Goal: Transaction & Acquisition: Purchase product/service

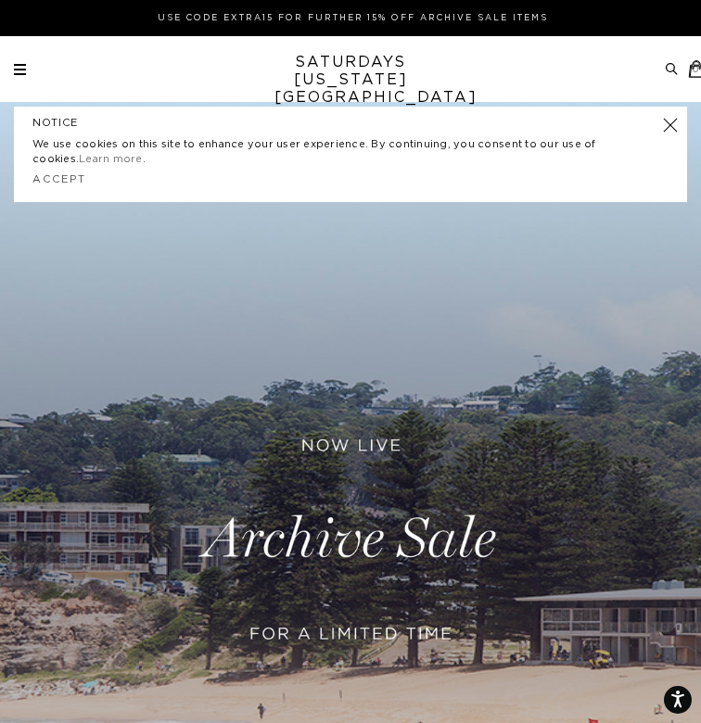
click at [10, 67] on div "Archive Sale Men's Tees Shirts Shorts Swim Knitwear Pants Sweats Women's" at bounding box center [350, 69] width 701 height 18
click at [20, 69] on span at bounding box center [20, 70] width 12 height 2
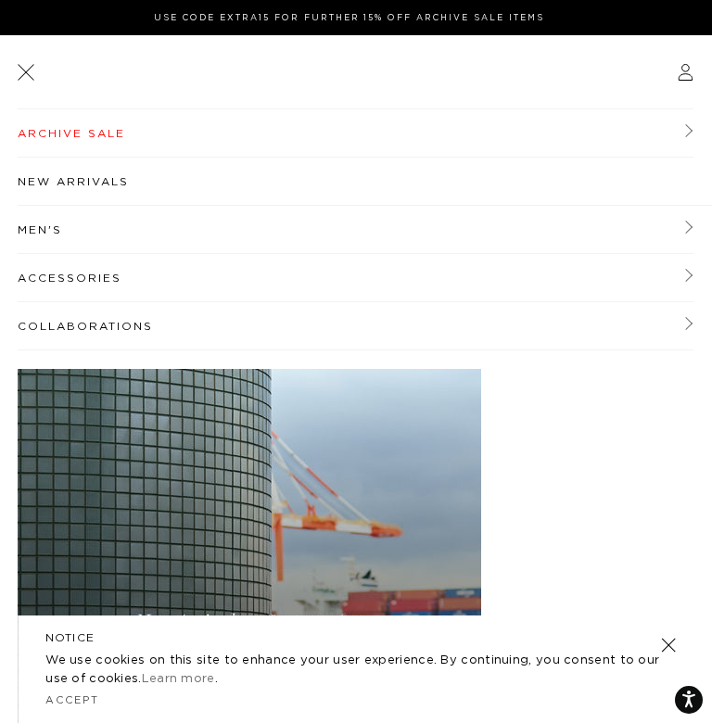
click at [52, 228] on link "Men's" at bounding box center [355, 230] width 675 height 48
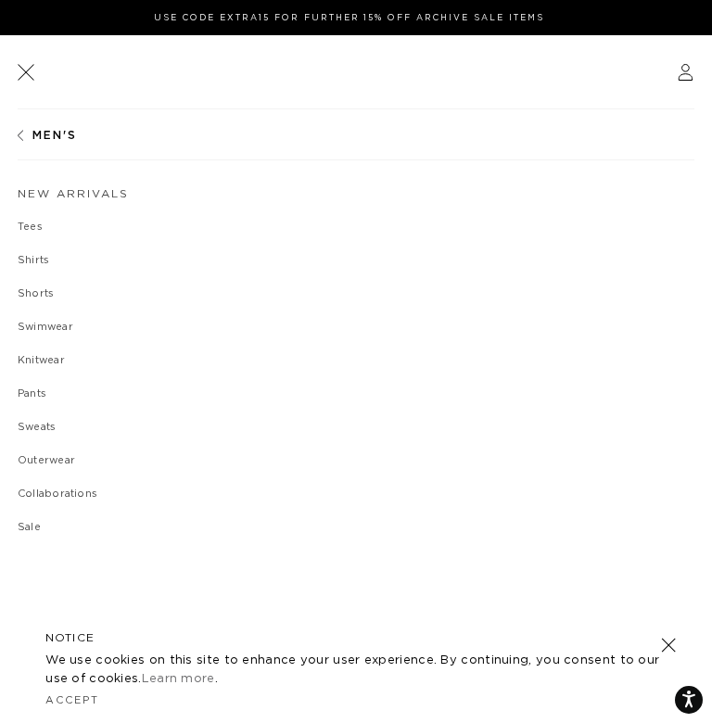
click at [49, 464] on link "Outerwear" at bounding box center [356, 460] width 676 height 11
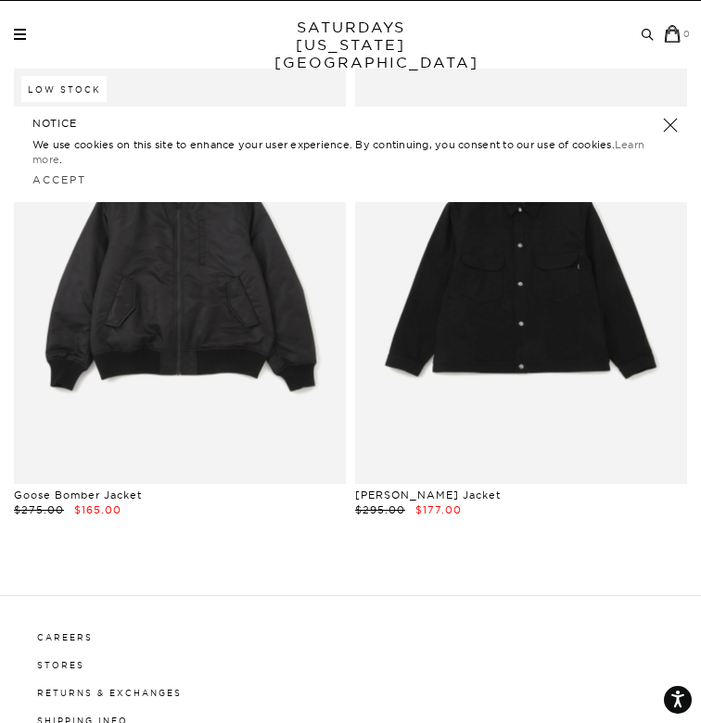
scroll to position [209, 0]
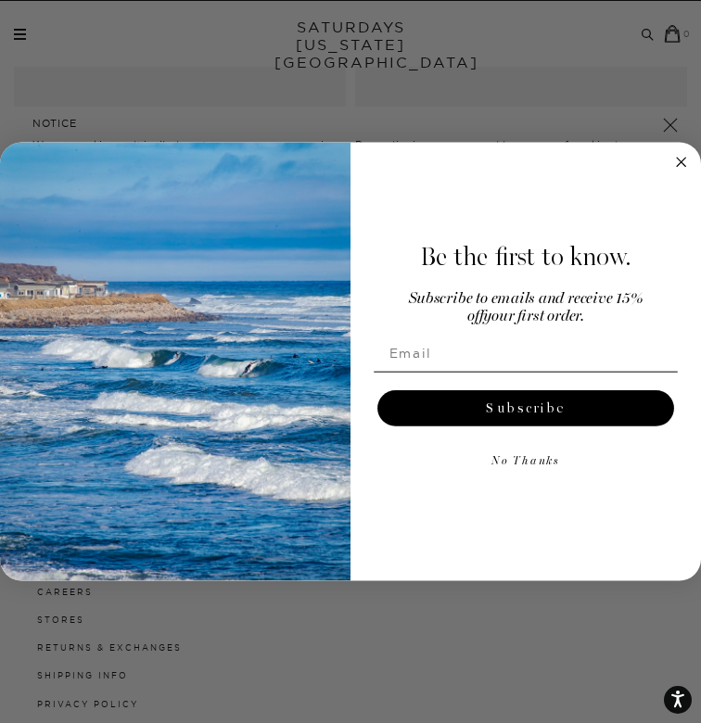
click at [671, 125] on div "Close dialog Be the first to know. Subscribe to emails and receive 15% off your…" at bounding box center [350, 361] width 701 height 723
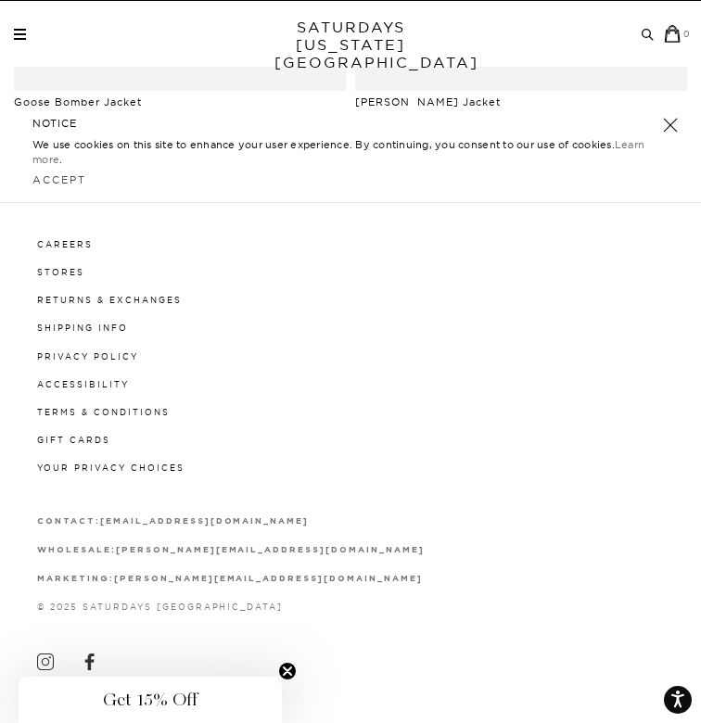
scroll to position [0, 0]
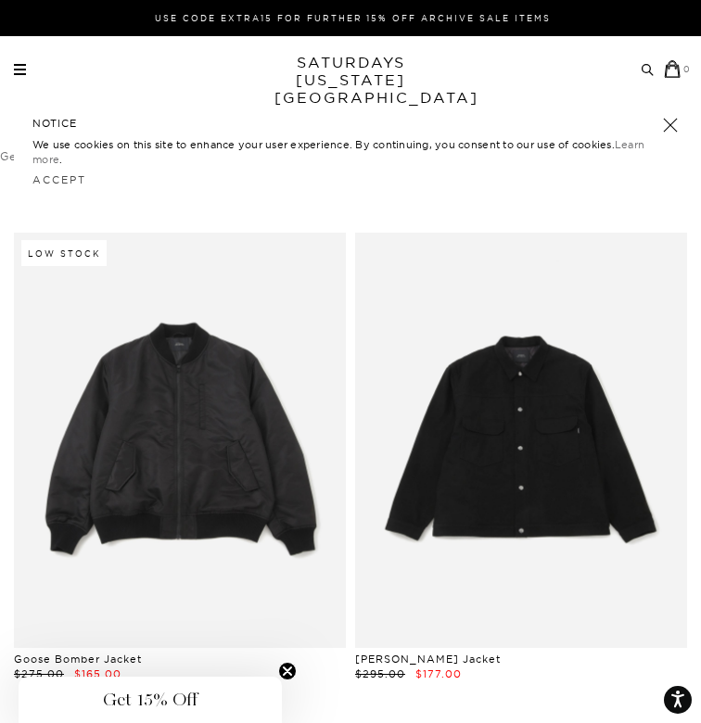
click at [667, 127] on link at bounding box center [670, 125] width 26 height 26
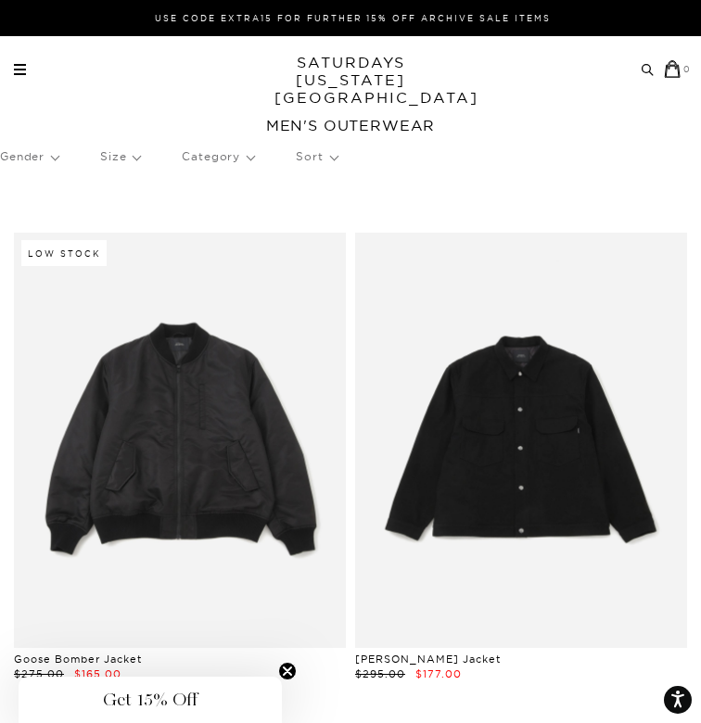
click at [22, 69] on span at bounding box center [20, 70] width 12 height 2
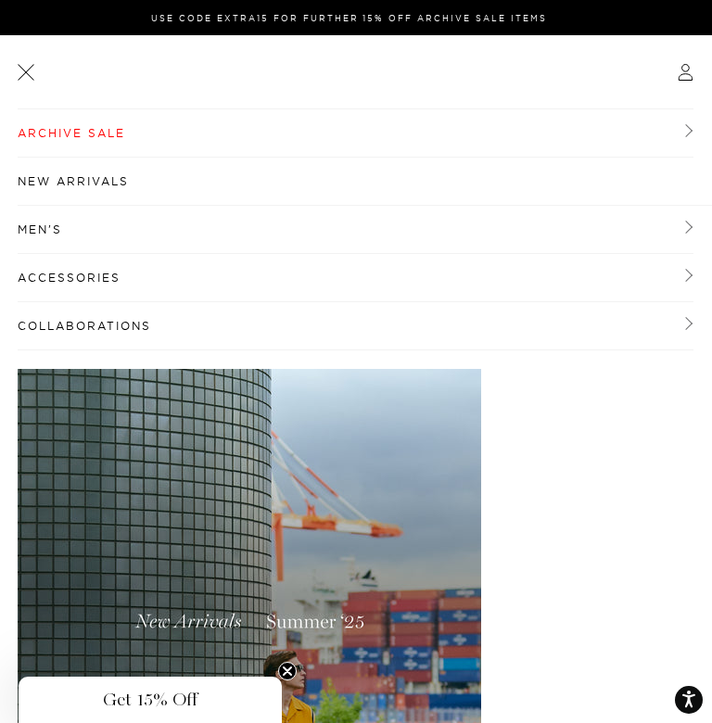
click at [36, 226] on link "Men's" at bounding box center [355, 230] width 675 height 48
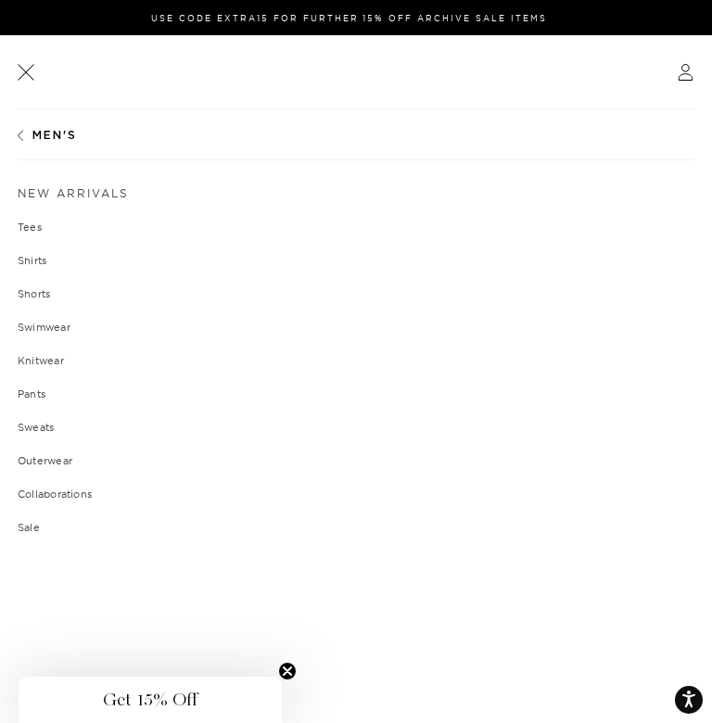
click at [63, 462] on link "Outerwear" at bounding box center [356, 460] width 676 height 11
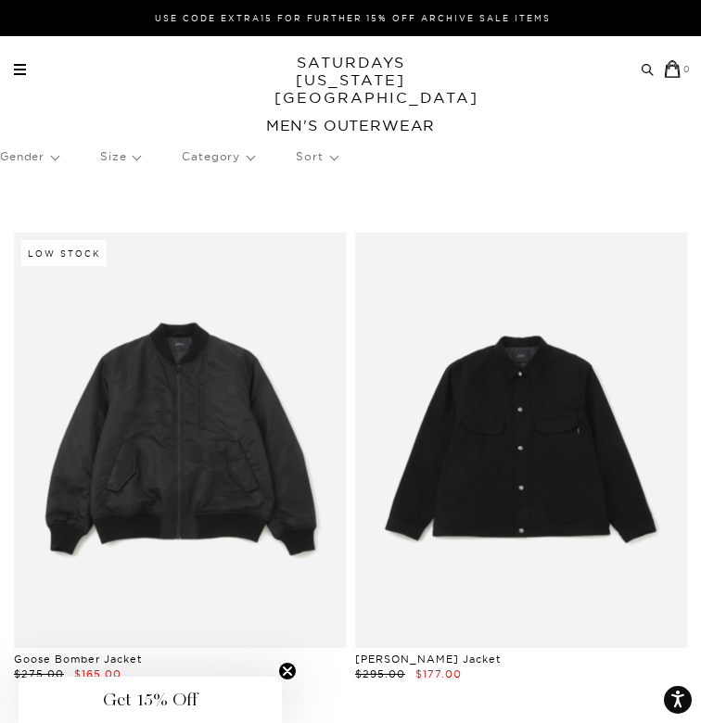
click at [220, 159] on p "Category" at bounding box center [218, 156] width 72 height 43
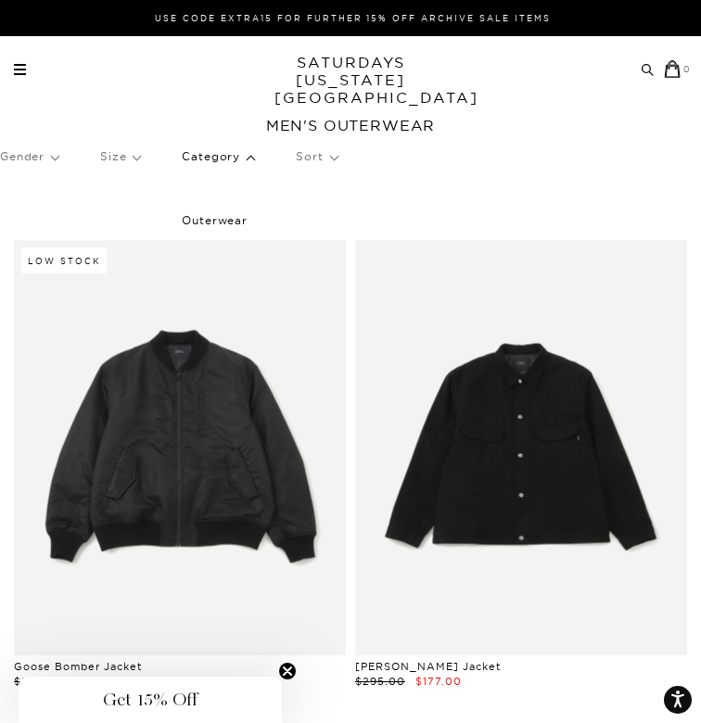
click at [18, 64] on span at bounding box center [20, 65] width 12 height 2
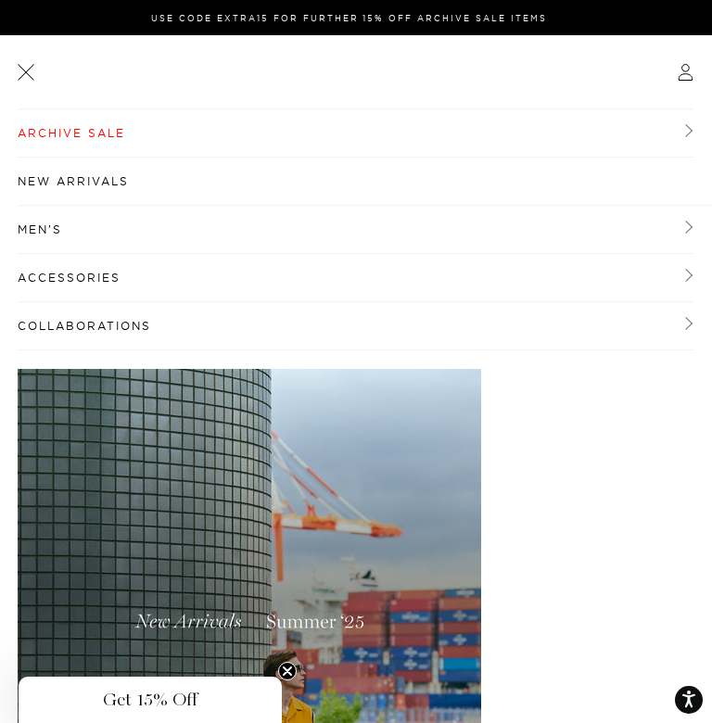
click at [79, 232] on link "Men's" at bounding box center [355, 230] width 675 height 48
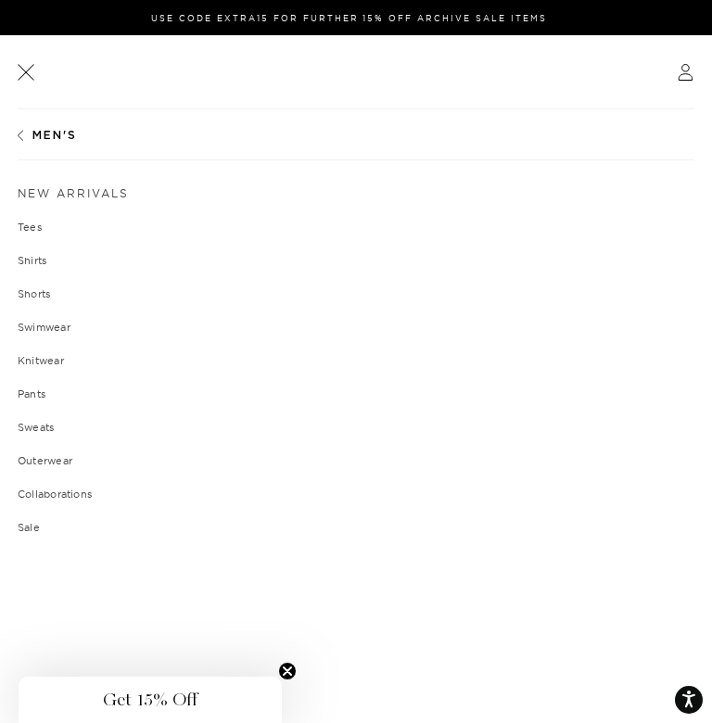
click at [63, 357] on link "Knitwear" at bounding box center [356, 360] width 676 height 11
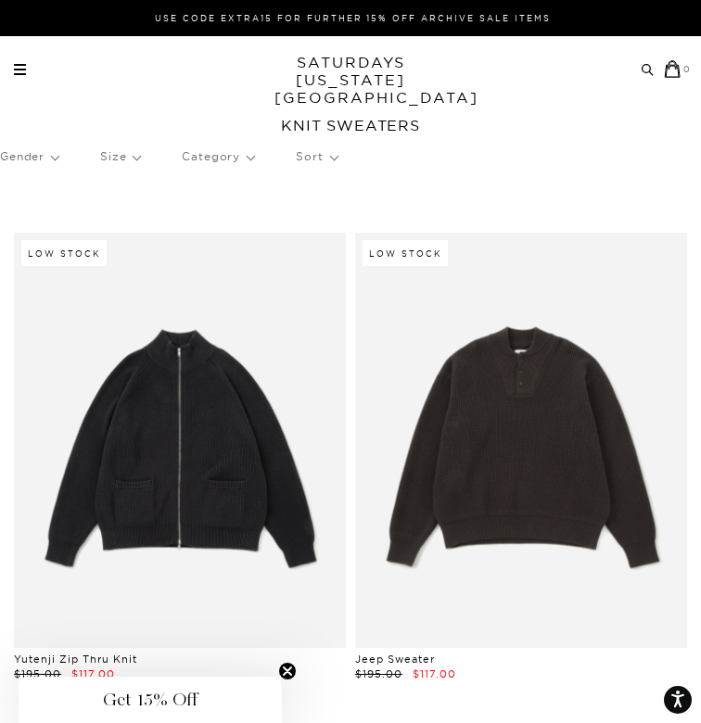
click at [23, 69] on span at bounding box center [20, 70] width 12 height 2
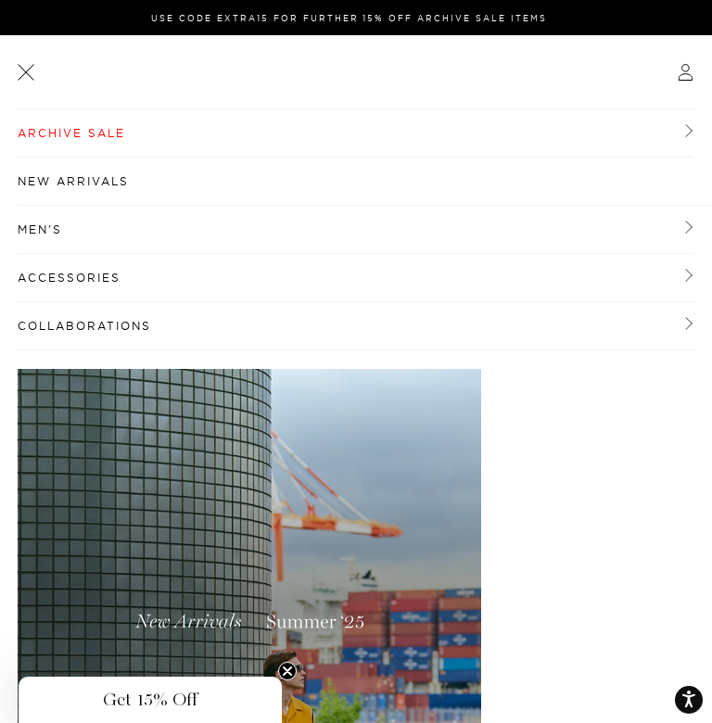
click at [89, 272] on link "Accessories" at bounding box center [355, 278] width 675 height 48
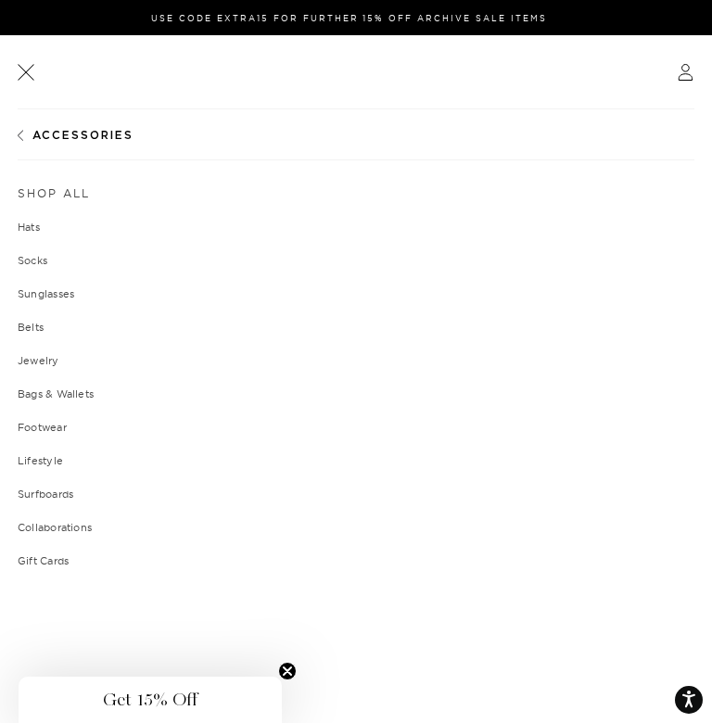
click at [25, 78] on link at bounding box center [25, 71] width 23 height 23
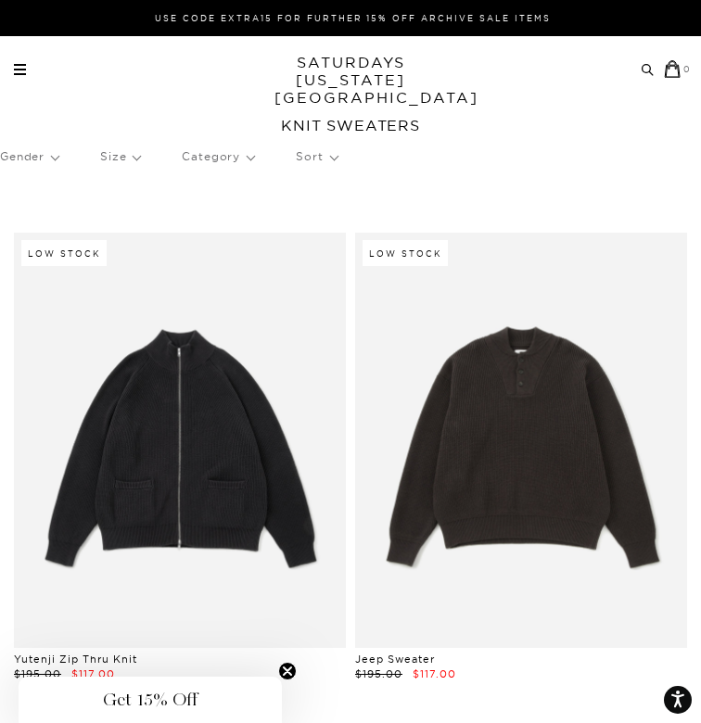
click at [20, 73] on span at bounding box center [20, 74] width 12 height 2
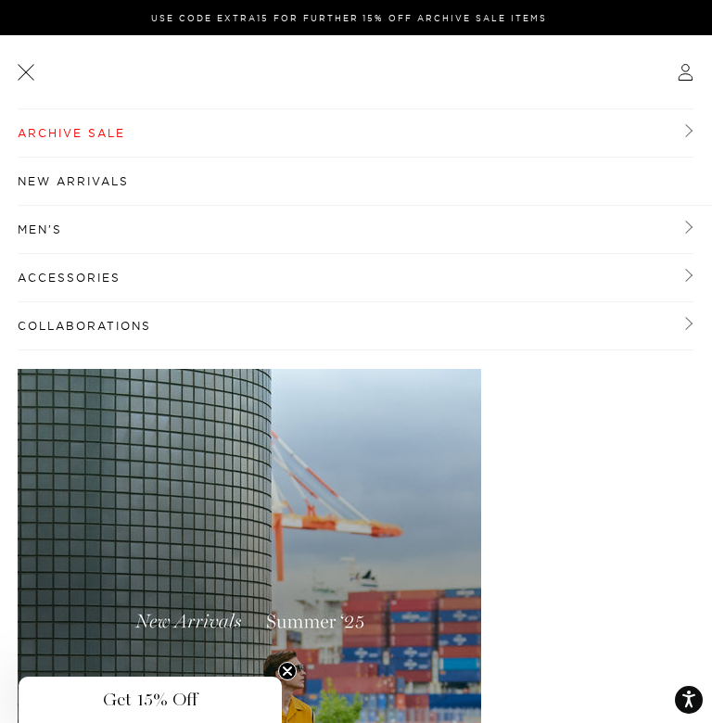
click at [107, 231] on link "Men's" at bounding box center [355, 230] width 675 height 48
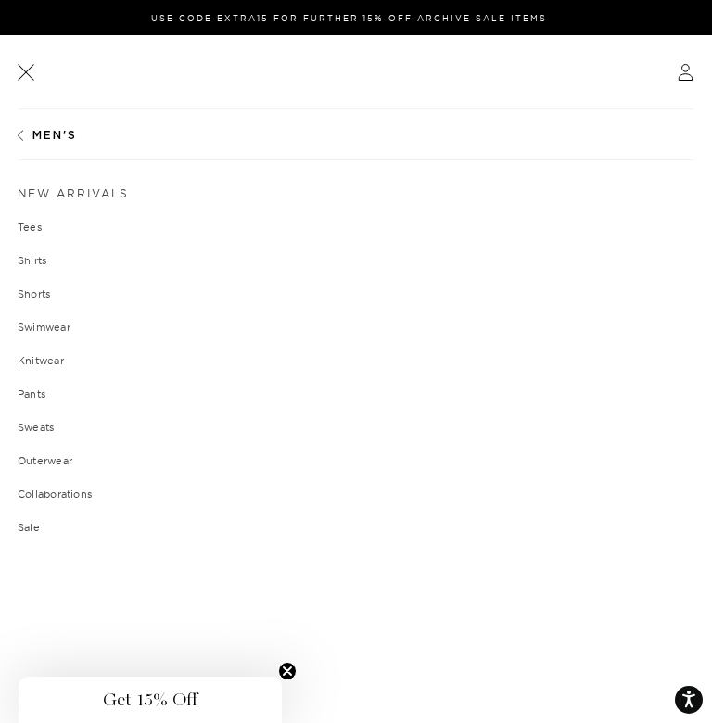
click at [44, 431] on link "Sweats" at bounding box center [356, 427] width 676 height 11
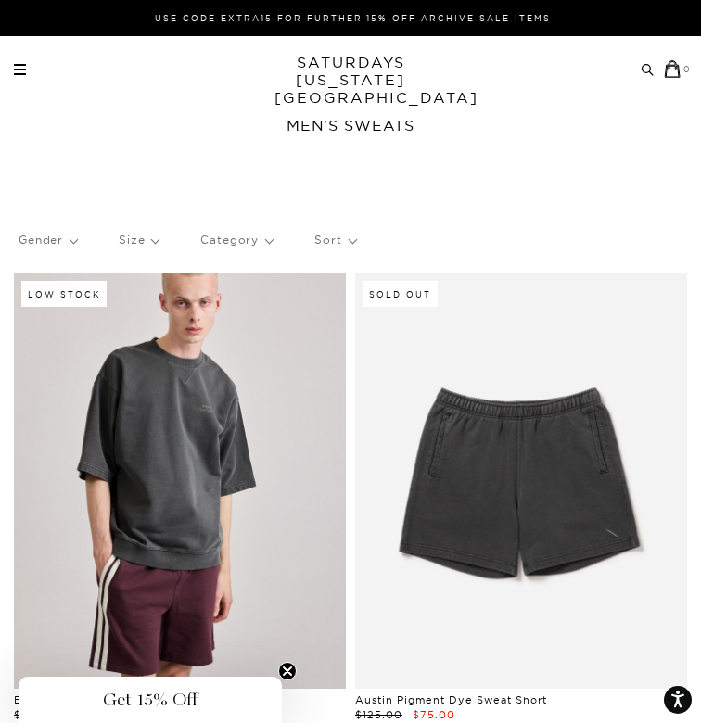
click at [20, 70] on link at bounding box center [20, 69] width 12 height 11
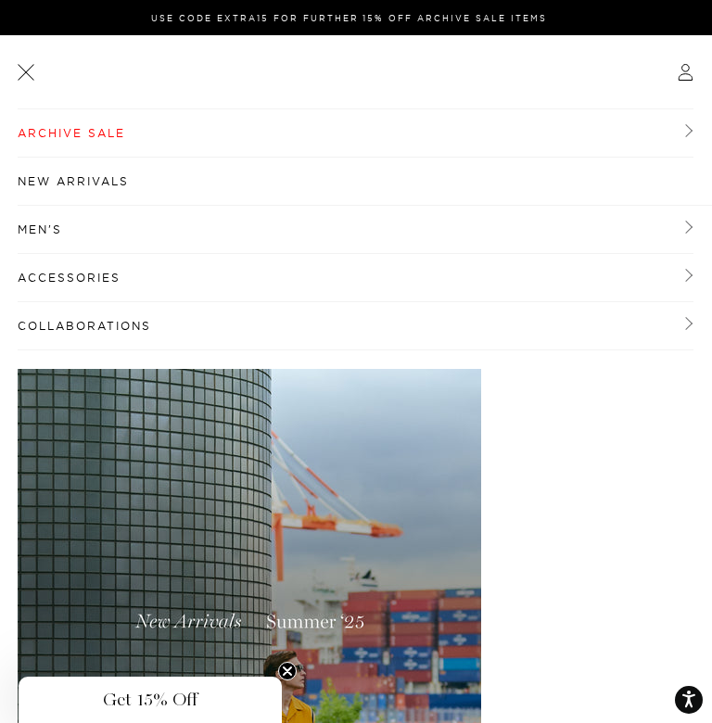
click at [35, 235] on link "Men's" at bounding box center [355, 230] width 675 height 48
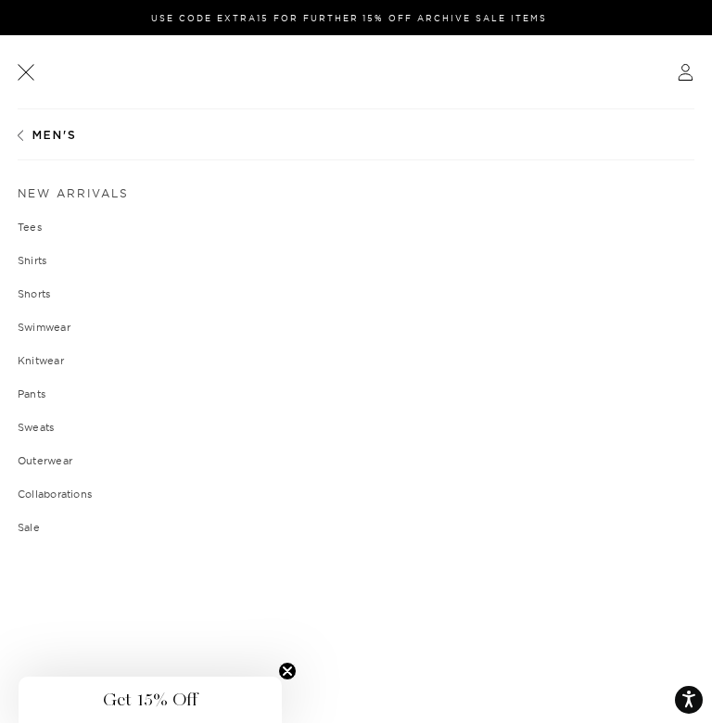
scroll to position [44, 0]
click at [26, 526] on link "Sale" at bounding box center [356, 527] width 676 height 11
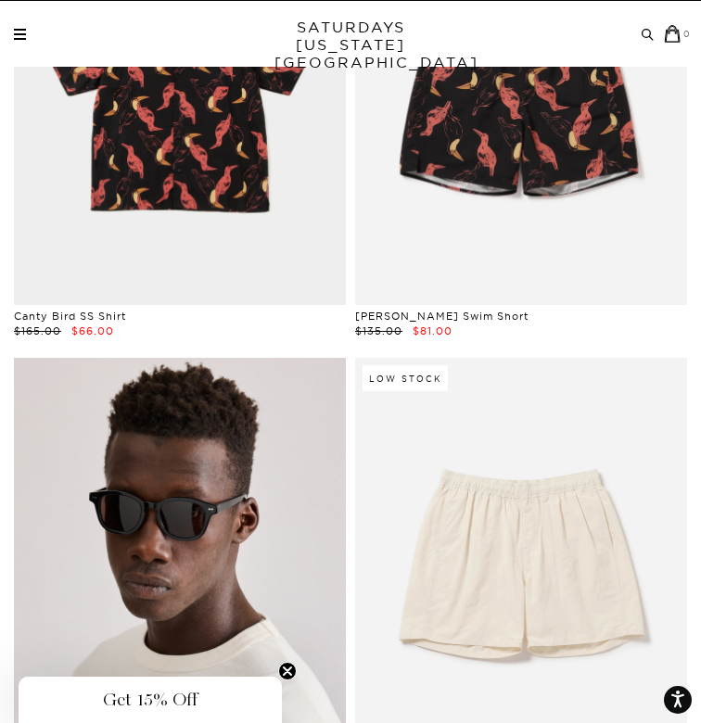
scroll to position [2447, 0]
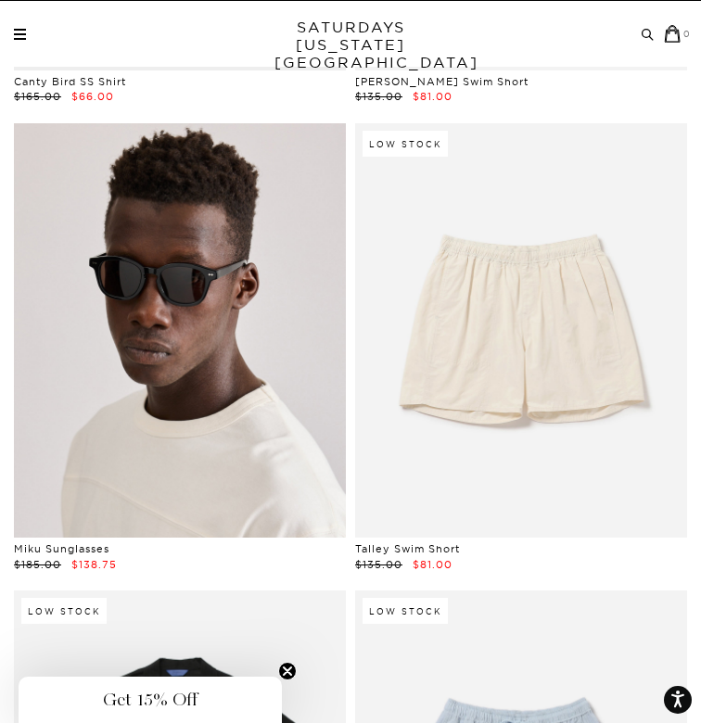
click at [288, 388] on link at bounding box center [180, 330] width 332 height 415
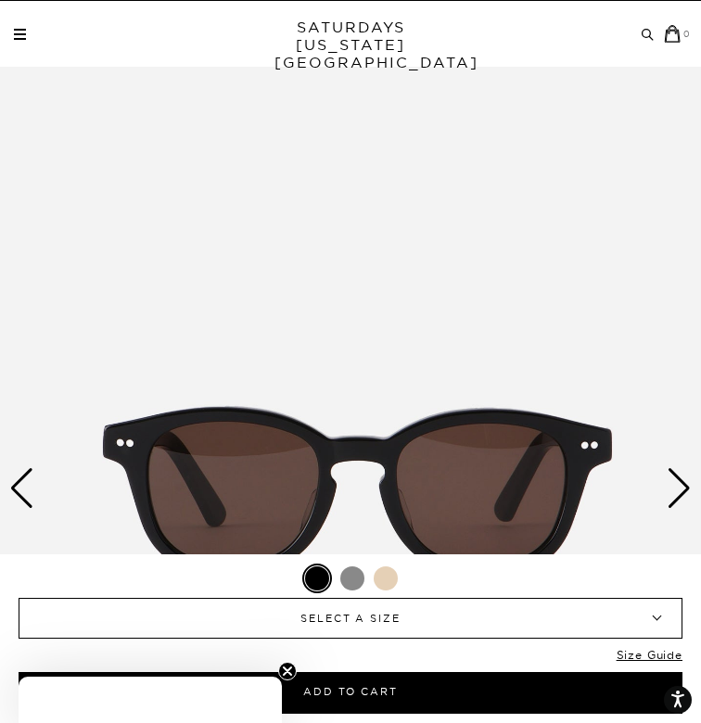
click at [358, 582] on div at bounding box center [352, 578] width 24 height 24
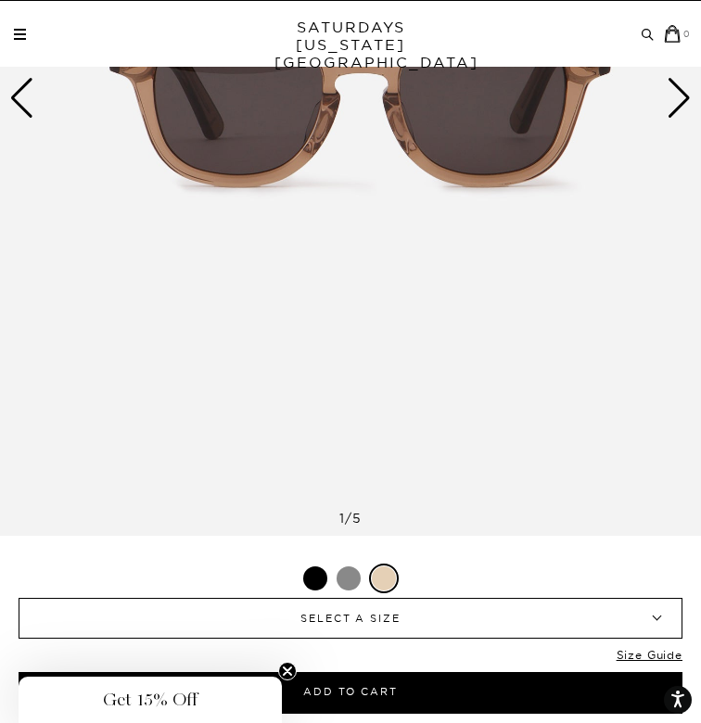
scroll to position [215, 0]
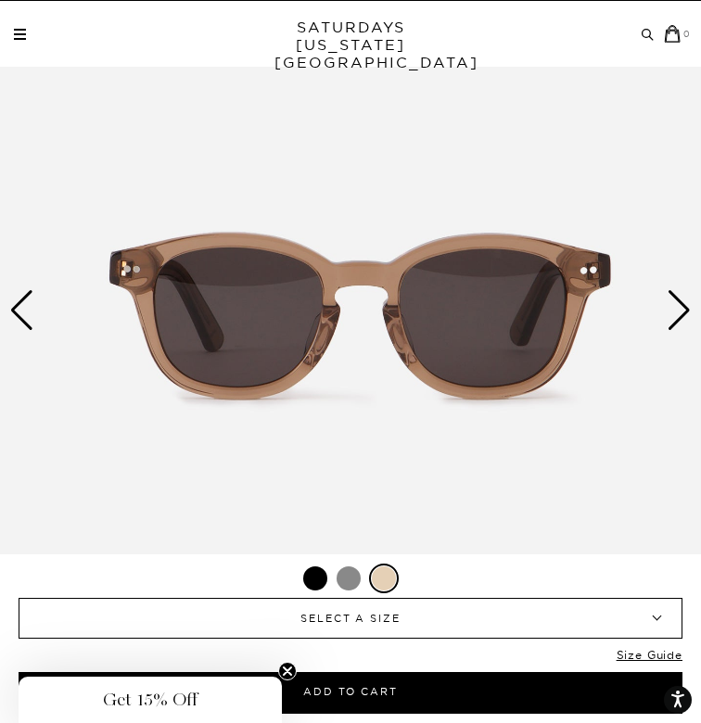
click at [670, 310] on div "Next slide" at bounding box center [678, 310] width 25 height 41
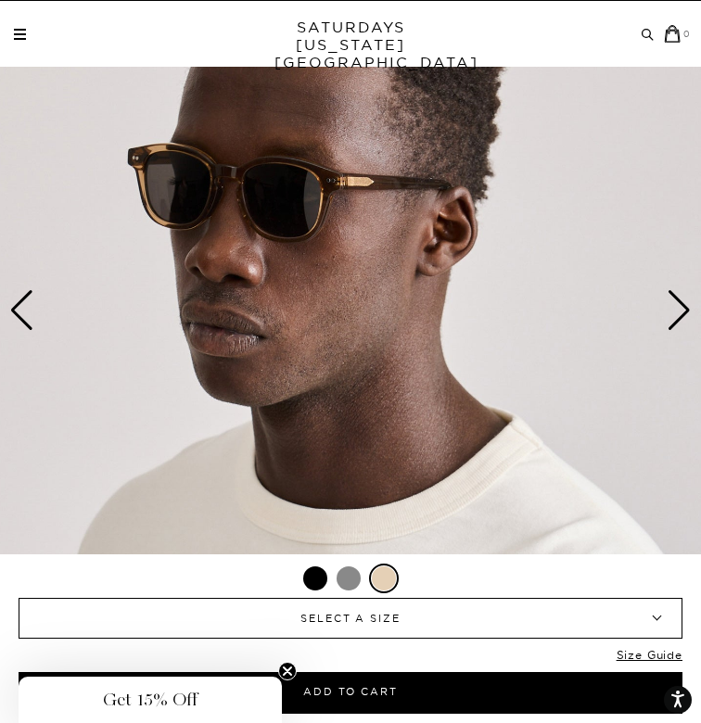
click at [675, 312] on div "Next slide" at bounding box center [678, 310] width 25 height 41
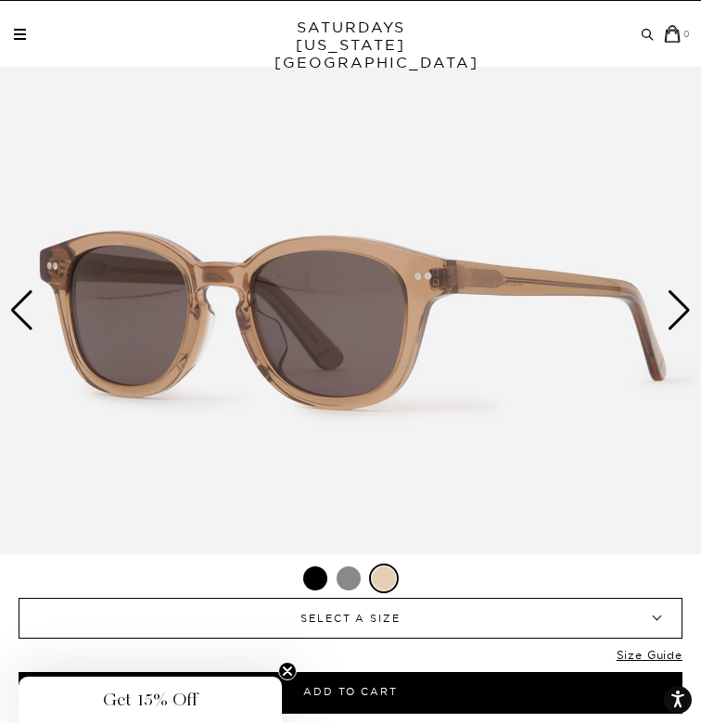
click at [675, 312] on div "Next slide" at bounding box center [678, 310] width 25 height 41
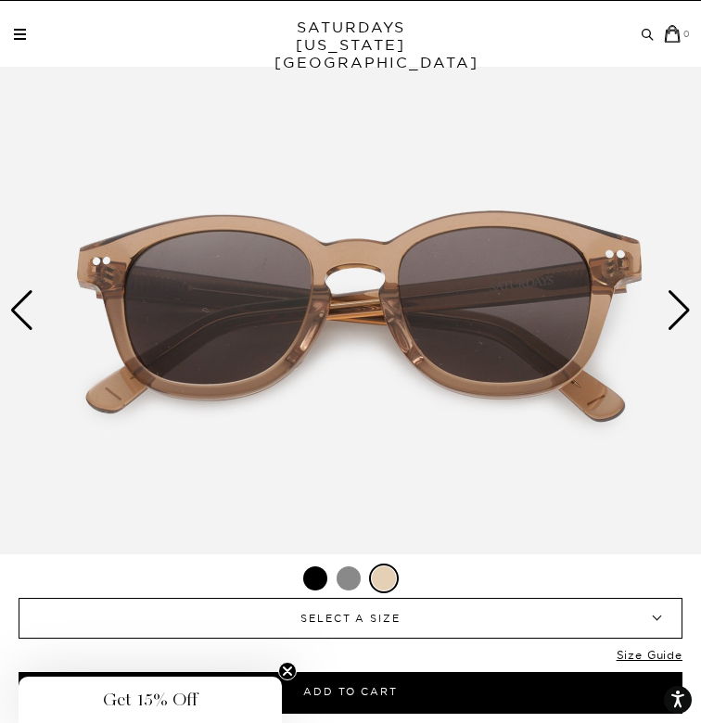
click at [675, 312] on div "Next slide" at bounding box center [678, 310] width 25 height 41
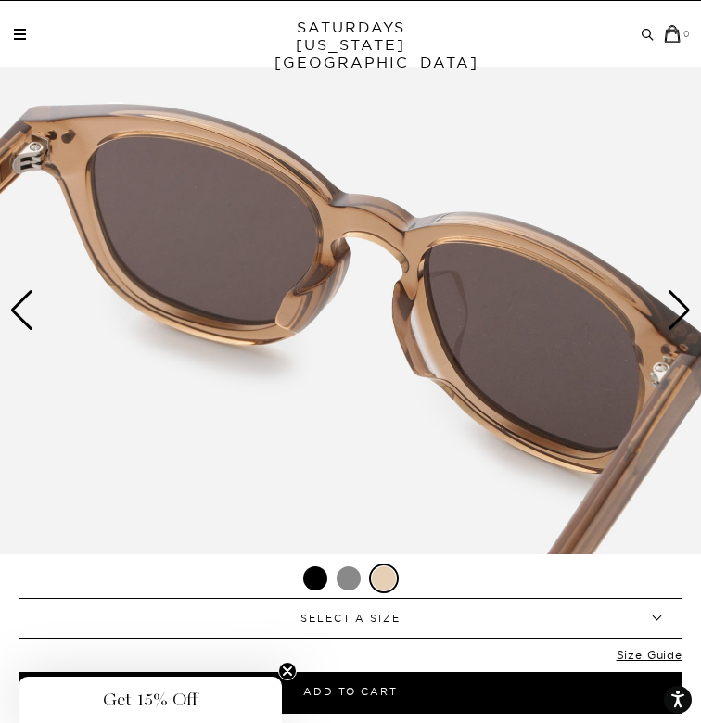
click at [675, 312] on div "Next slide" at bounding box center [678, 310] width 25 height 41
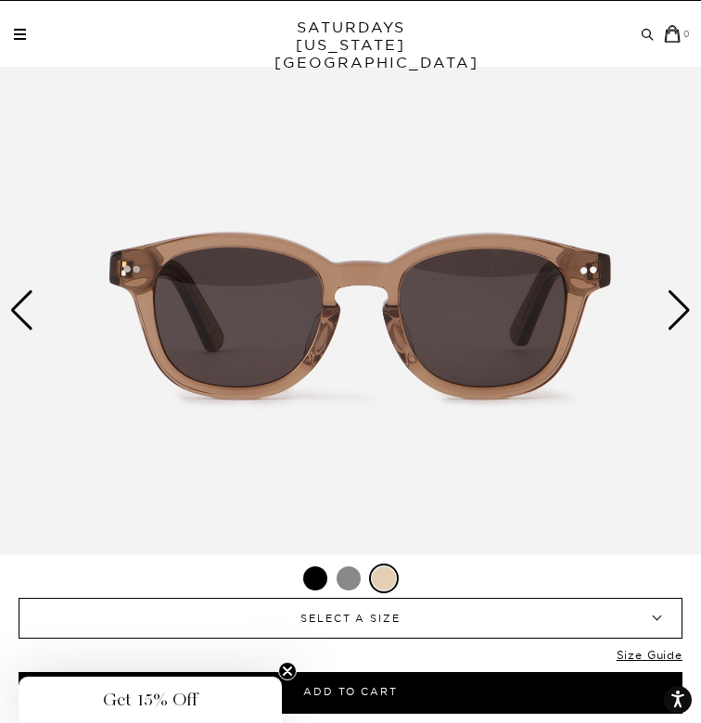
click at [675, 312] on div "Next slide" at bounding box center [678, 310] width 25 height 41
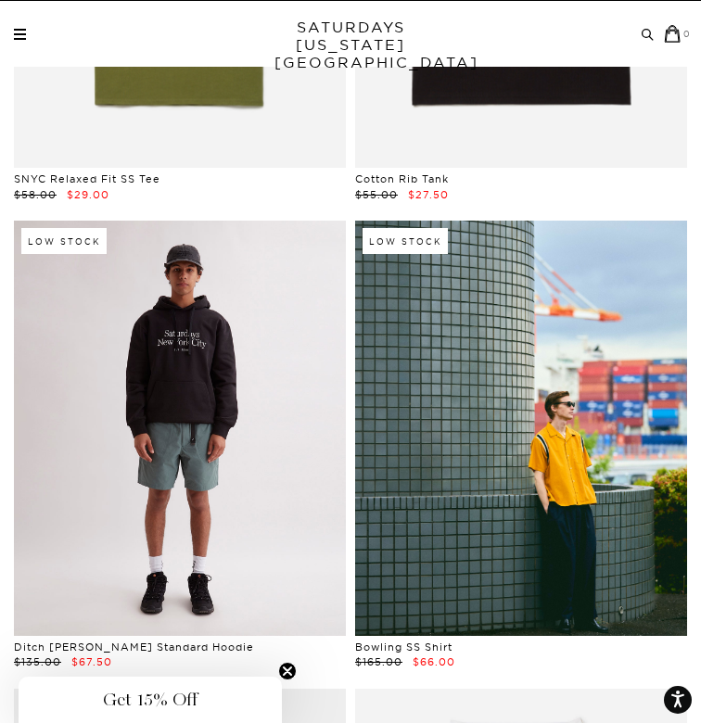
scroll to position [14168, 0]
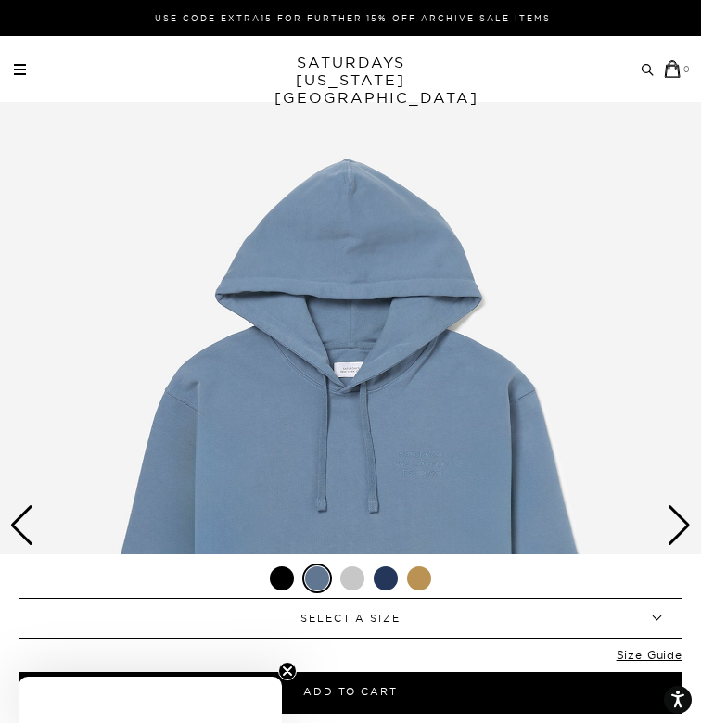
click at [349, 583] on div at bounding box center [352, 578] width 24 height 24
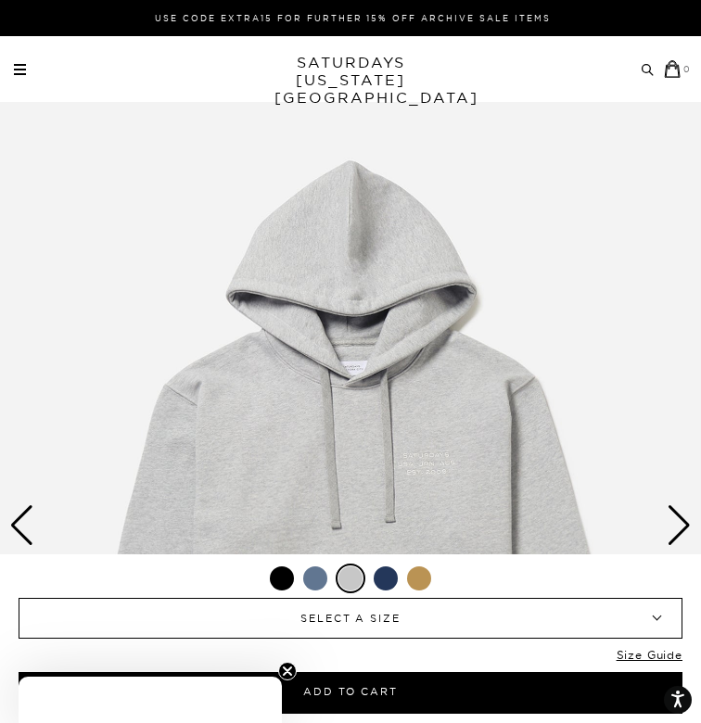
click at [388, 575] on div at bounding box center [385, 578] width 24 height 24
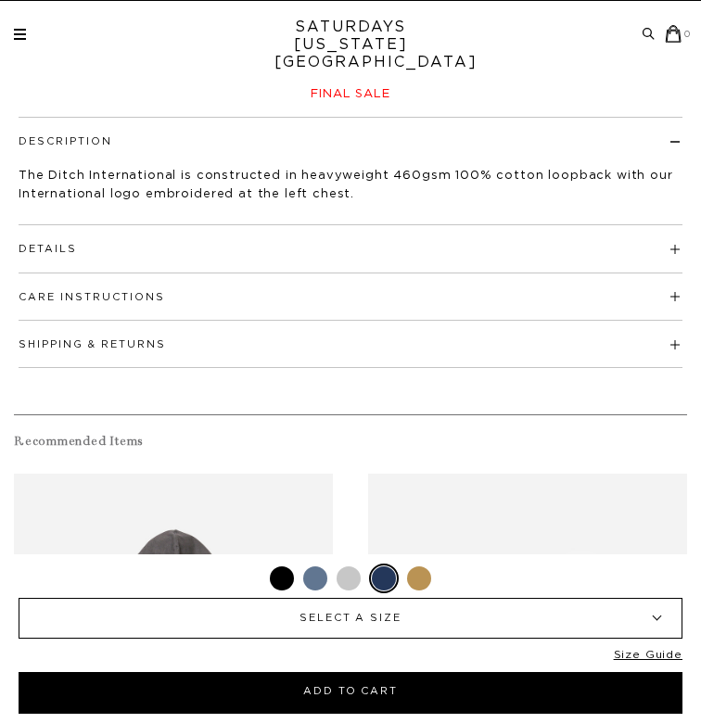
scroll to position [79, 0]
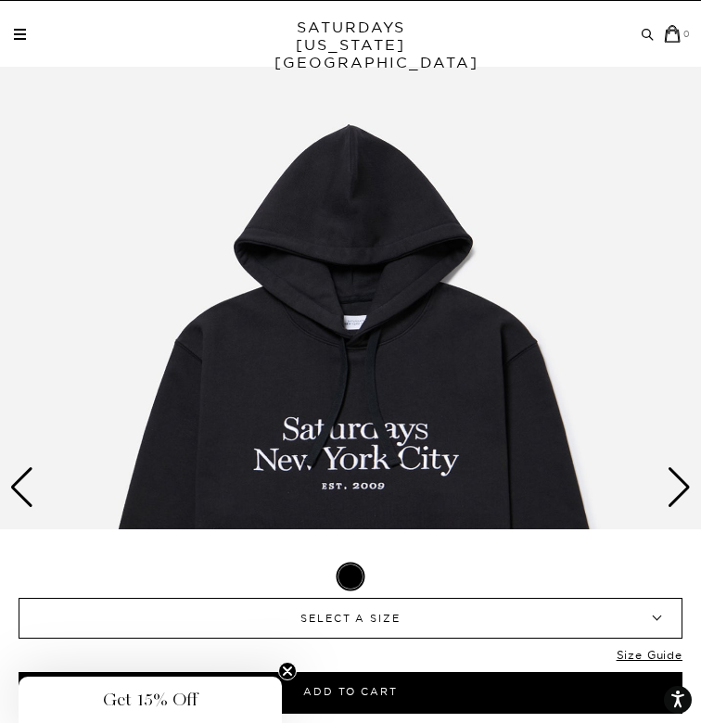
click at [678, 495] on div "Next slide" at bounding box center [678, 487] width 25 height 41
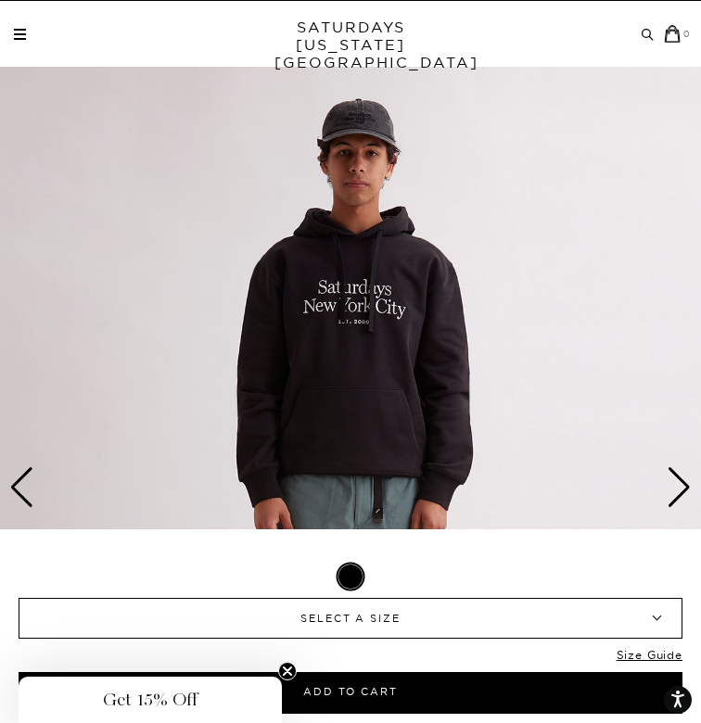
click at [678, 495] on div "Next slide" at bounding box center [678, 487] width 25 height 41
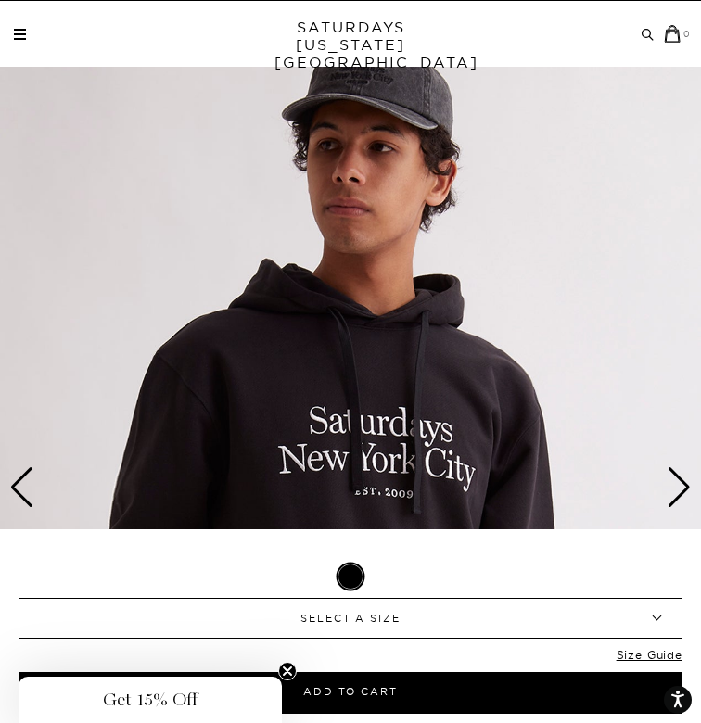
click at [678, 495] on div "Next slide" at bounding box center [678, 487] width 25 height 41
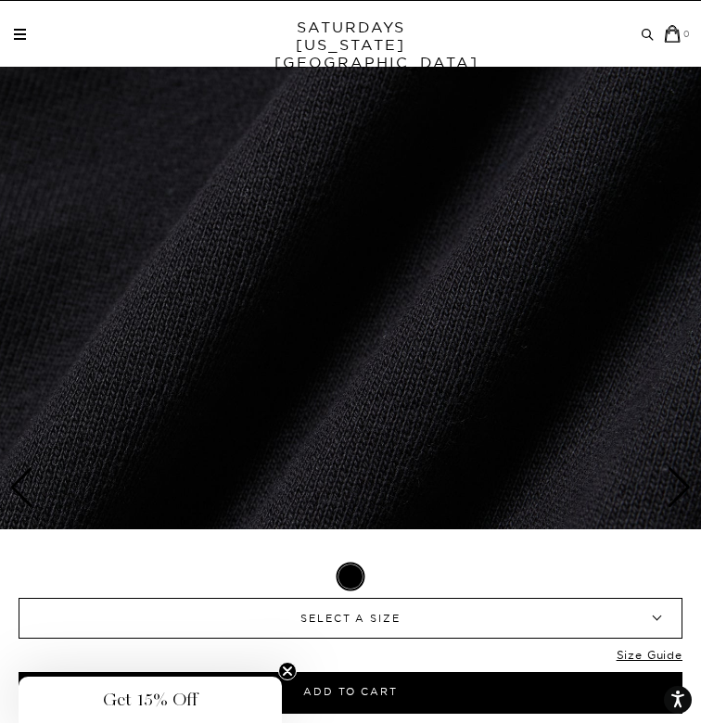
click at [678, 495] on div "Next slide" at bounding box center [678, 487] width 25 height 41
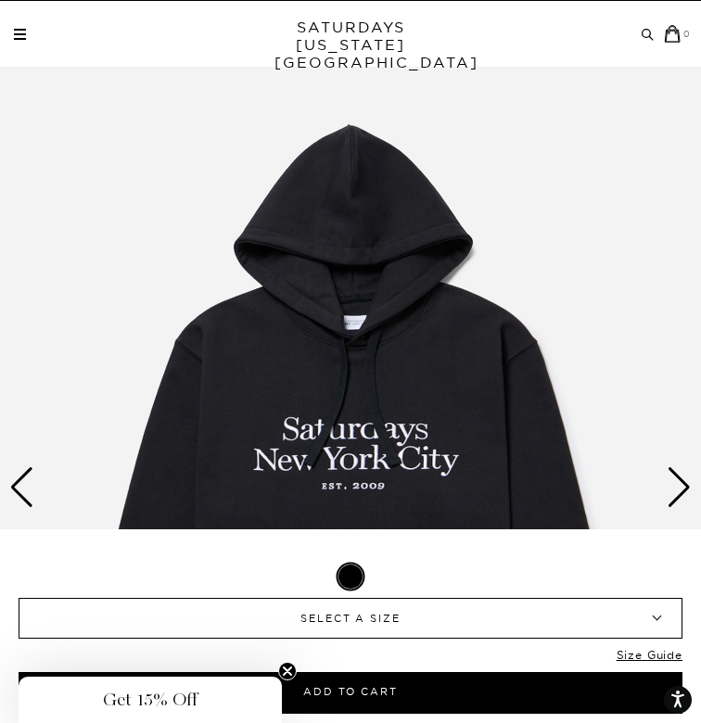
click at [678, 495] on div "Next slide" at bounding box center [678, 487] width 25 height 41
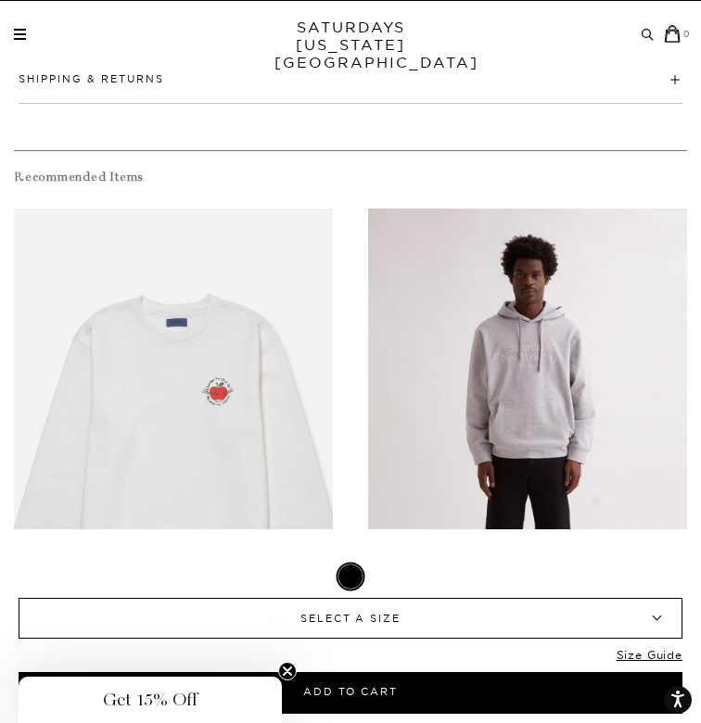
scroll to position [1331, 0]
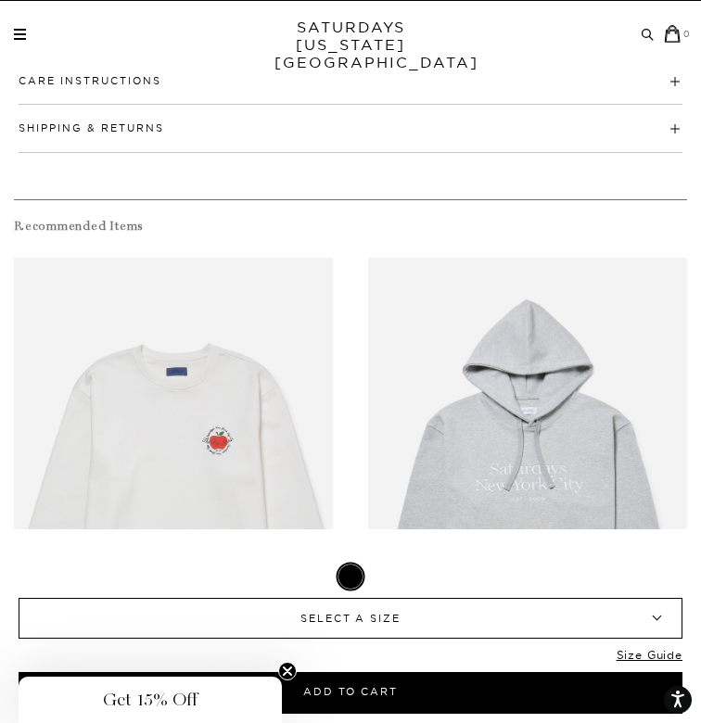
click at [352, 630] on span "SELECT A SIZE" at bounding box center [350, 618] width 578 height 39
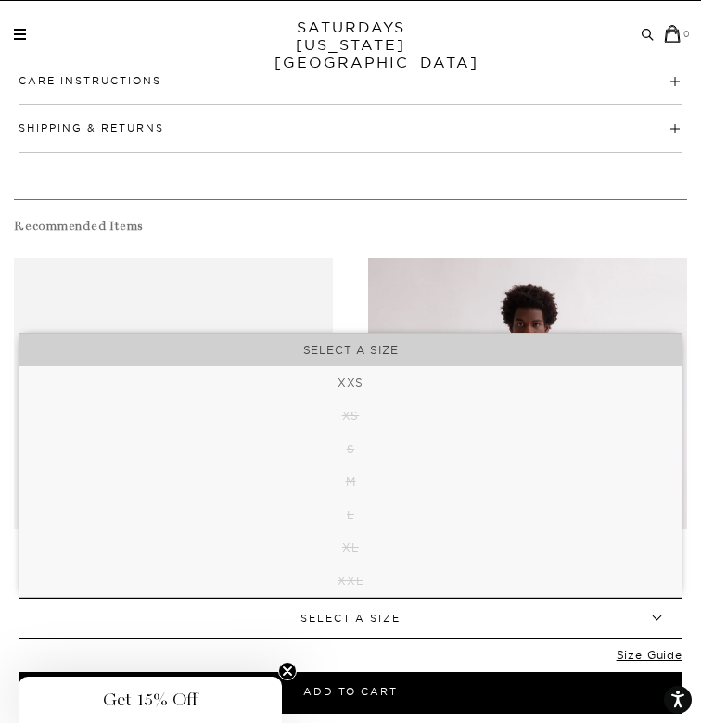
click at [514, 267] on link "files/U00028HD03-ASH-HEATHER_01.jpg" at bounding box center [527, 497] width 319 height 478
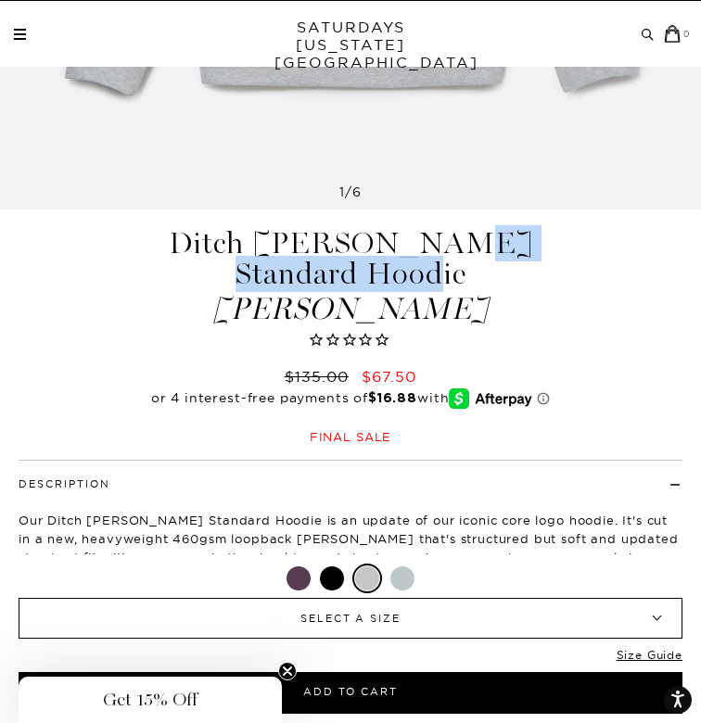
drag, startPoint x: 126, startPoint y: 242, endPoint x: 405, endPoint y: 248, distance: 279.0
click at [400, 248] on div "Ditch [PERSON_NAME] Standard Hoodie [PERSON_NAME] $135.00 $67.50 Final sale Dit…" at bounding box center [350, 479] width 701 height 502
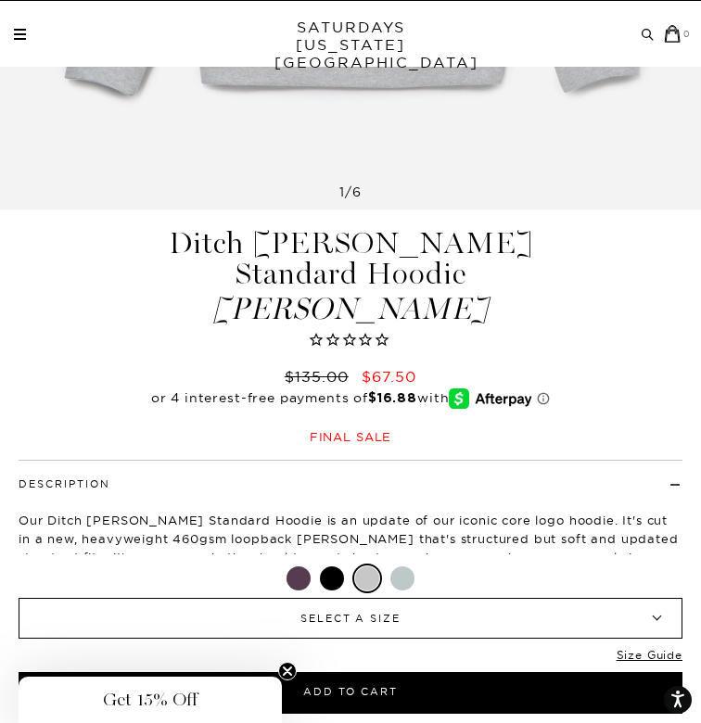
click at [505, 251] on h1 "Ditch [PERSON_NAME] Standard Hoodie [PERSON_NAME]" at bounding box center [350, 276] width 408 height 96
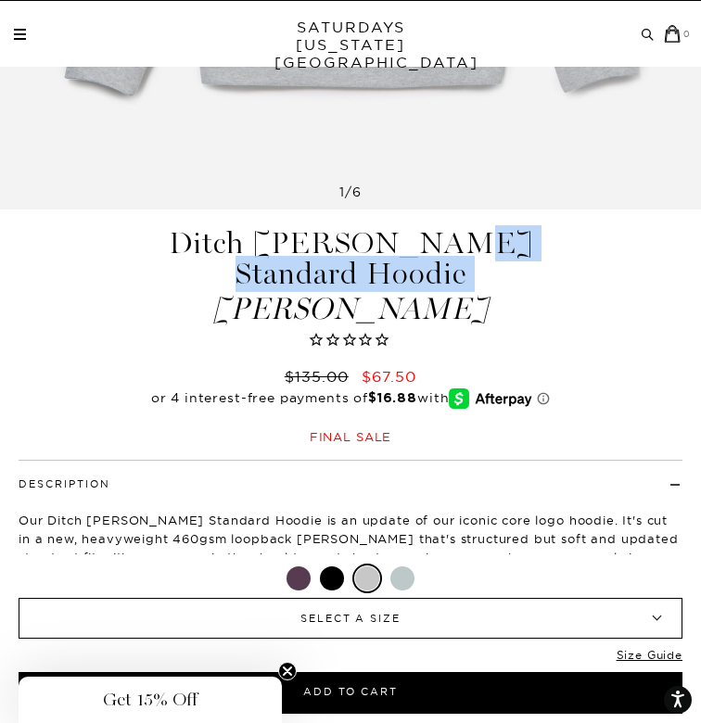
click at [505, 247] on h1 "Ditch [PERSON_NAME] Standard Hoodie [PERSON_NAME]" at bounding box center [350, 276] width 408 height 96
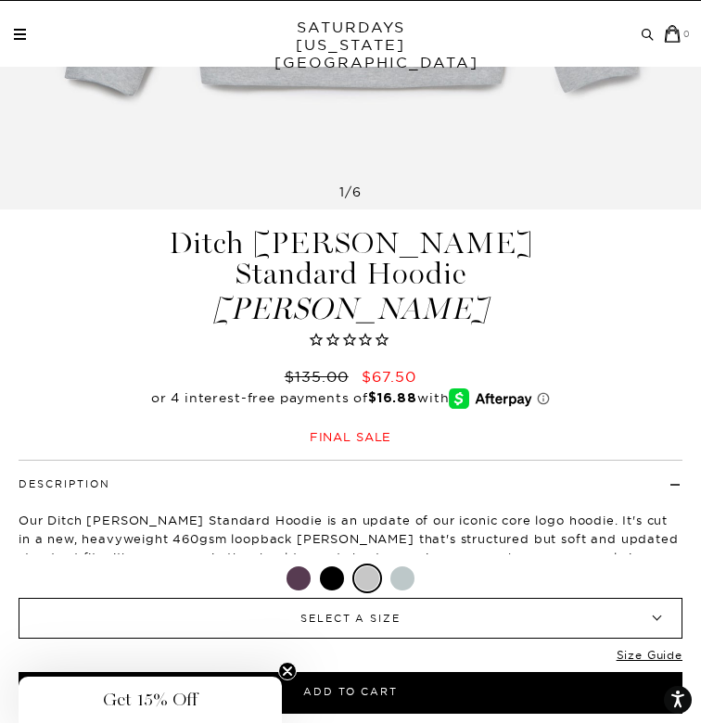
click at [505, 247] on h1 "Ditch [PERSON_NAME] Standard Hoodie [PERSON_NAME]" at bounding box center [350, 276] width 408 height 96
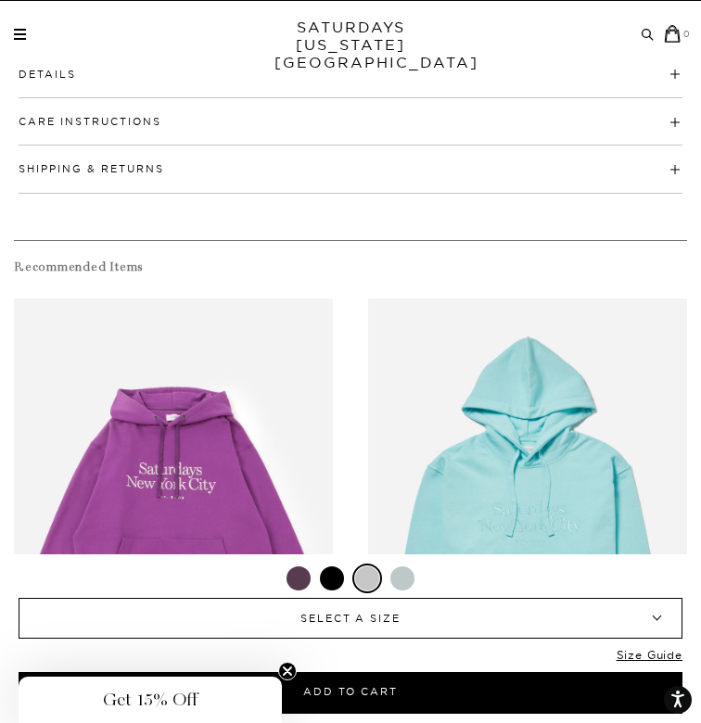
click at [415, 625] on span "SELECT A SIZE" at bounding box center [350, 618] width 578 height 39
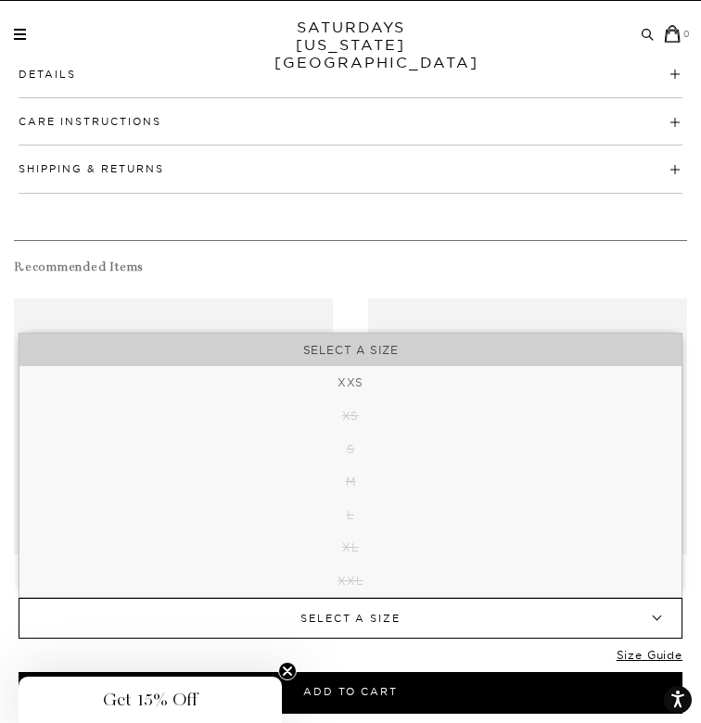
click at [508, 259] on h4 "Recommended Items" at bounding box center [350, 267] width 673 height 16
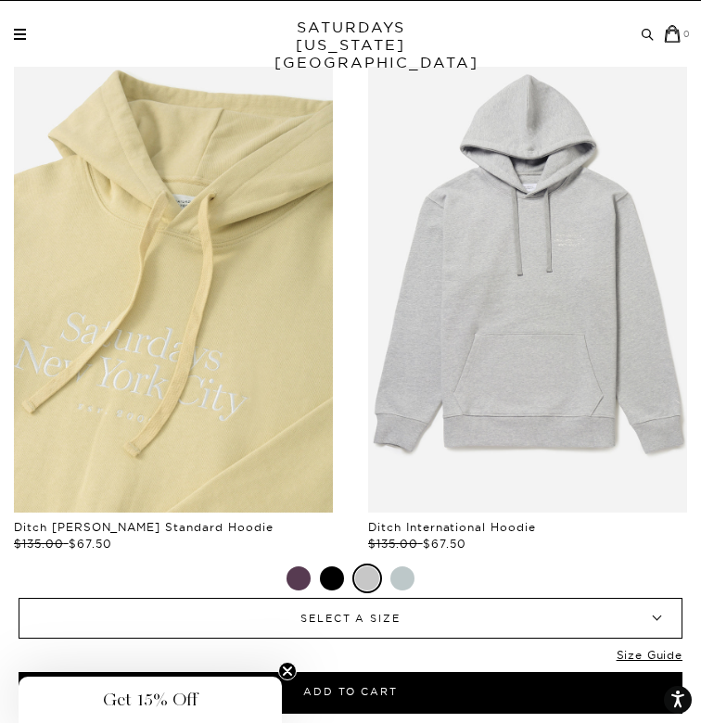
scroll to position [2465, 0]
